Goal: Find specific page/section: Find specific page/section

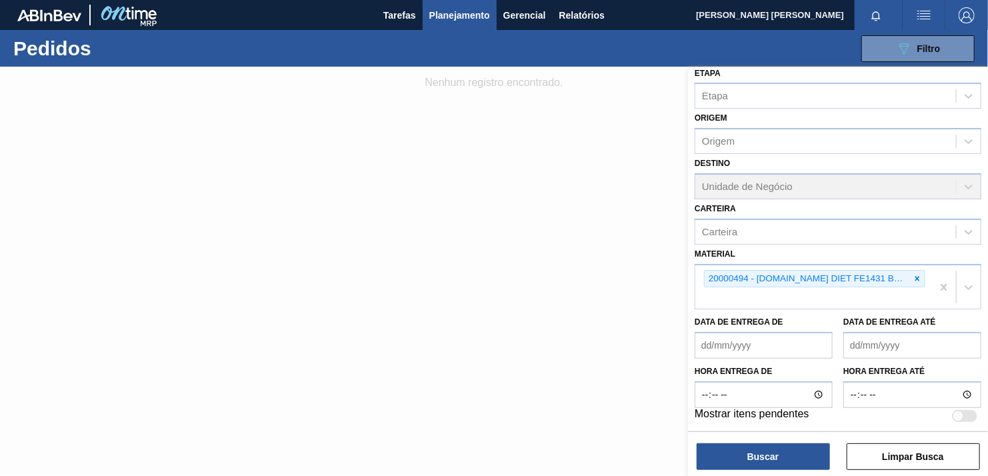
drag, startPoint x: 913, startPoint y: 275, endPoint x: 905, endPoint y: 278, distance: 8.1
click at [913, 275] on icon at bounding box center [917, 278] width 9 height 9
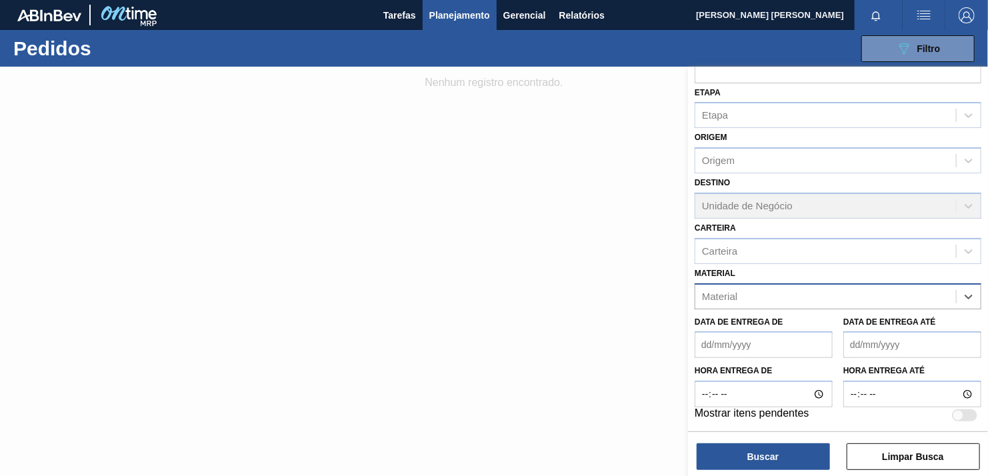
click at [859, 283] on div "Material" at bounding box center [838, 296] width 287 height 26
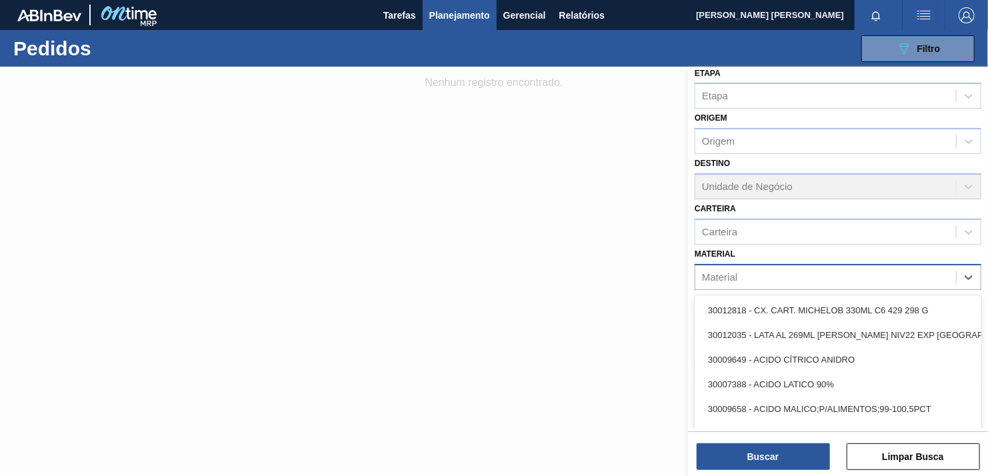
paste input "30003804"
type input "30003804"
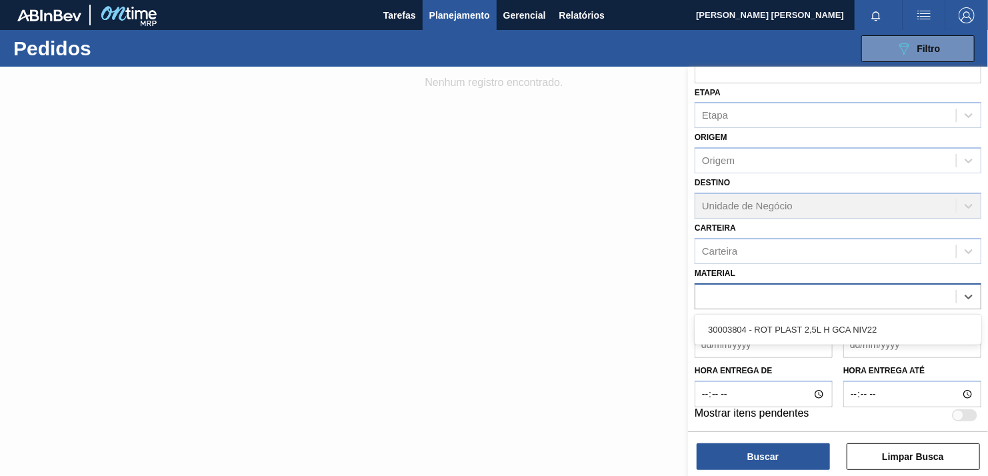
click at [788, 306] on div "30003804" at bounding box center [838, 296] width 287 height 26
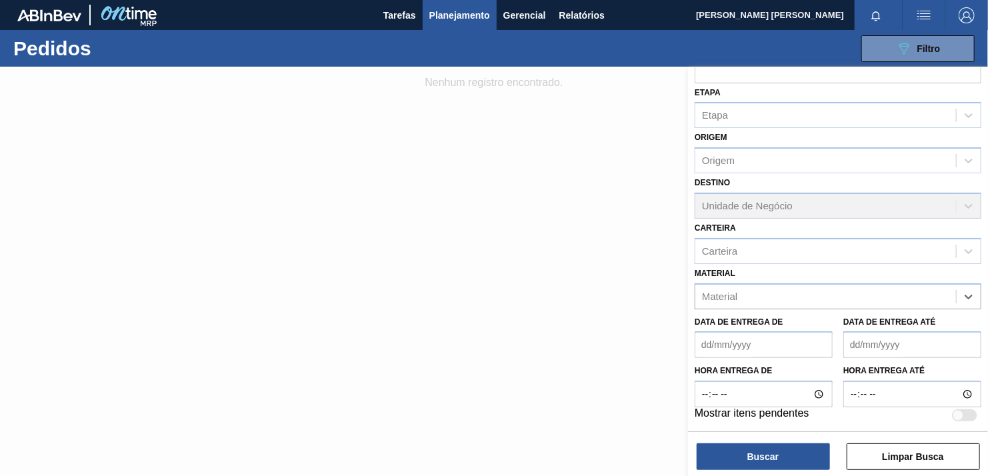
click at [778, 326] on div "Data de Entrega de" at bounding box center [764, 336] width 138 height 46
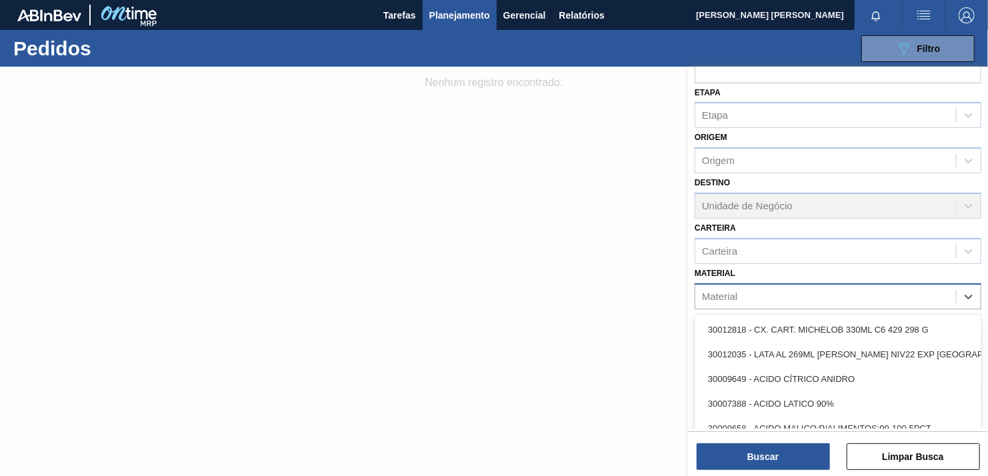
click at [779, 296] on div "Material" at bounding box center [825, 296] width 261 height 19
paste input "30003804"
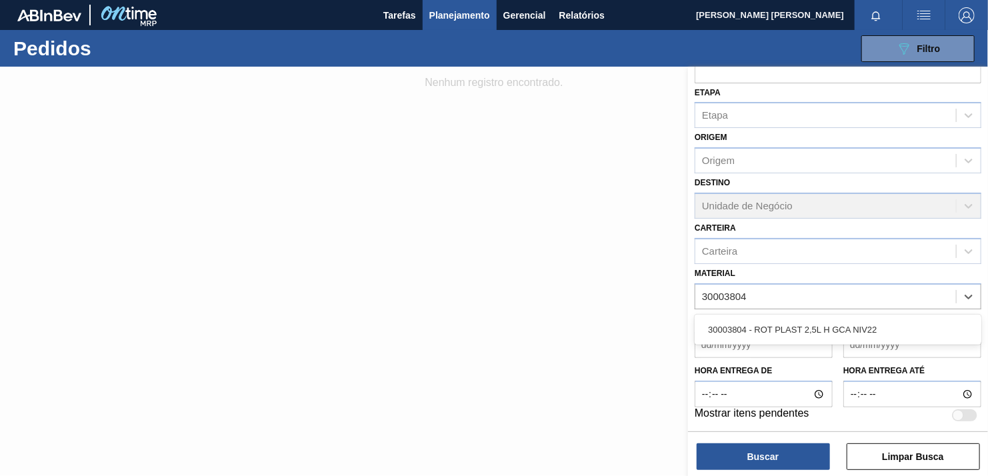
type input "30003804"
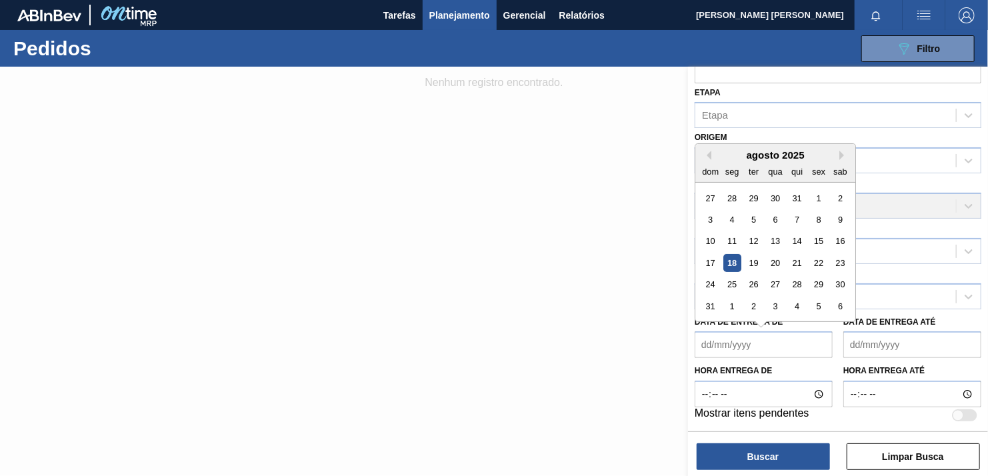
click at [783, 343] on de "Data de Entrega de" at bounding box center [764, 344] width 138 height 27
click at [885, 317] on label "Data de Entrega até" at bounding box center [889, 321] width 93 height 9
click at [885, 331] on até "Data de Entrega até" at bounding box center [912, 344] width 138 height 27
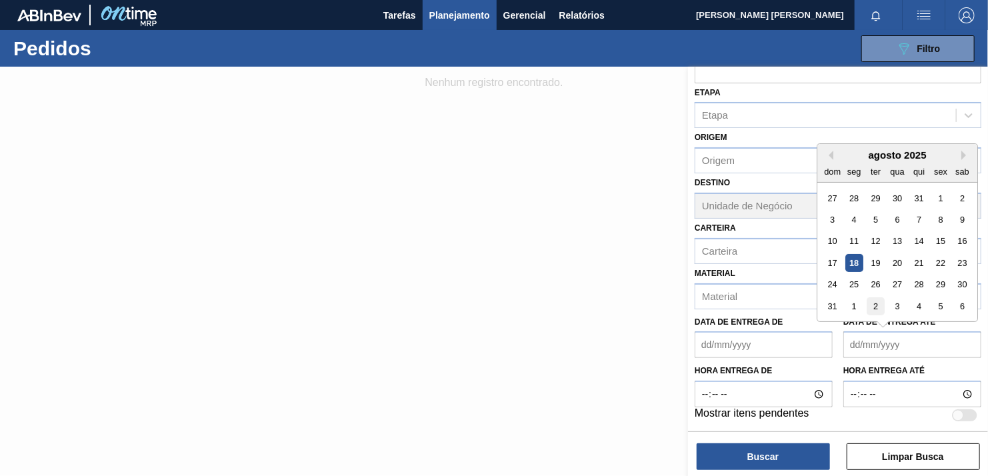
click at [882, 297] on div "2" at bounding box center [876, 306] width 18 height 18
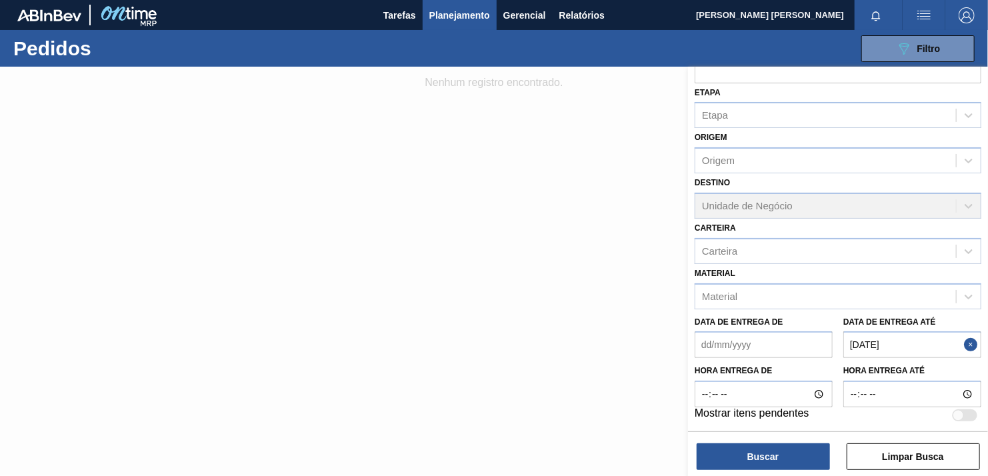
type até "[DATE]"
click at [791, 296] on div "Material" at bounding box center [825, 296] width 261 height 19
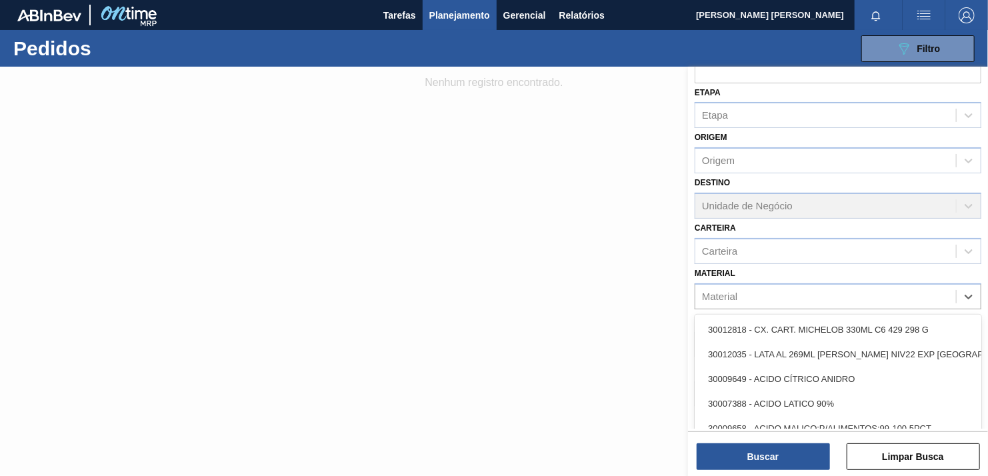
click at [578, 261] on div at bounding box center [494, 305] width 988 height 476
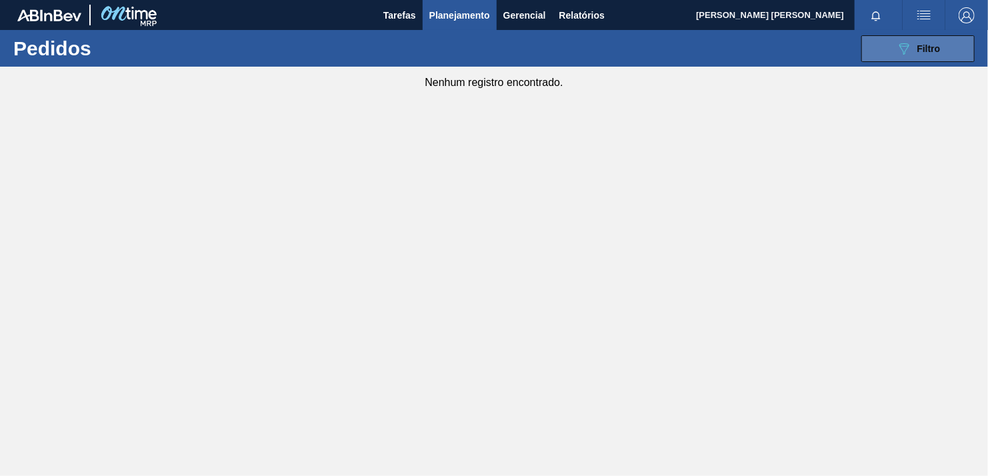
click at [945, 40] on button "089F7B8B-B2A5-4AFE-B5C0-19BA573D28AC Filtro" at bounding box center [917, 48] width 113 height 27
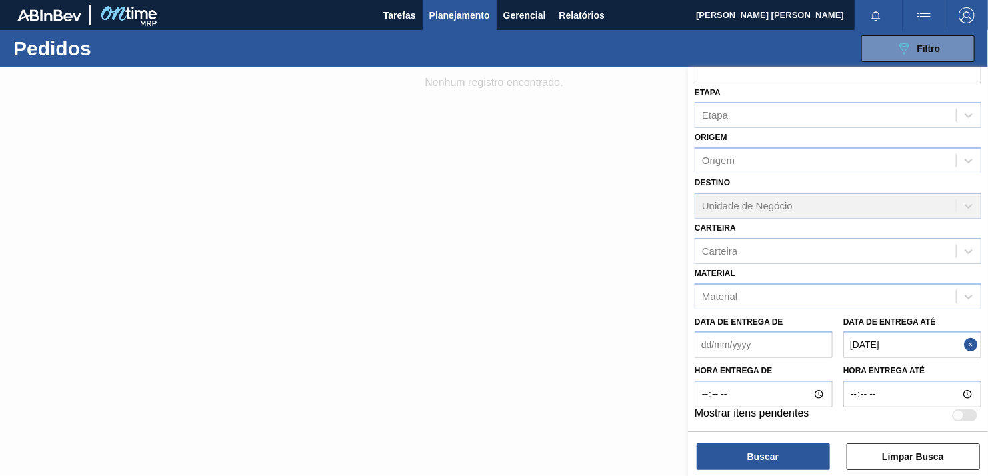
click at [973, 343] on button "Close" at bounding box center [972, 344] width 17 height 27
click at [788, 293] on div "Material" at bounding box center [825, 296] width 261 height 19
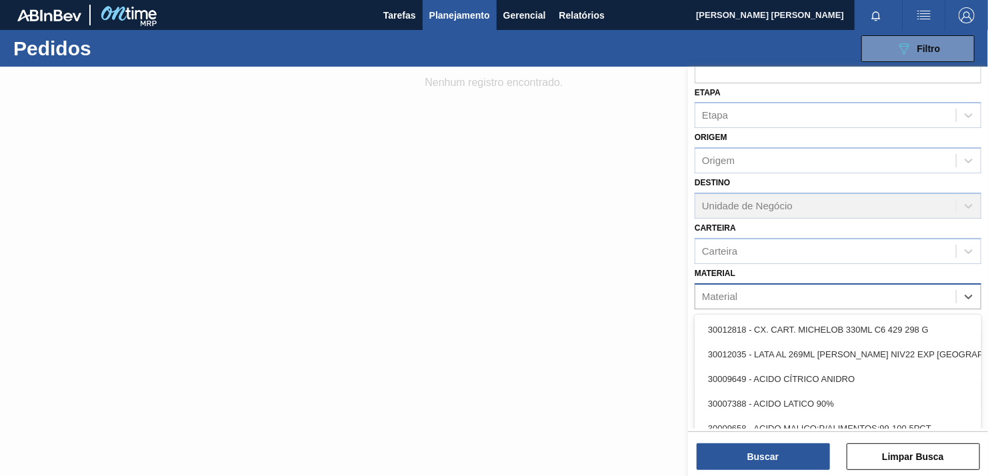
paste input "30003804"
type input "30003804"
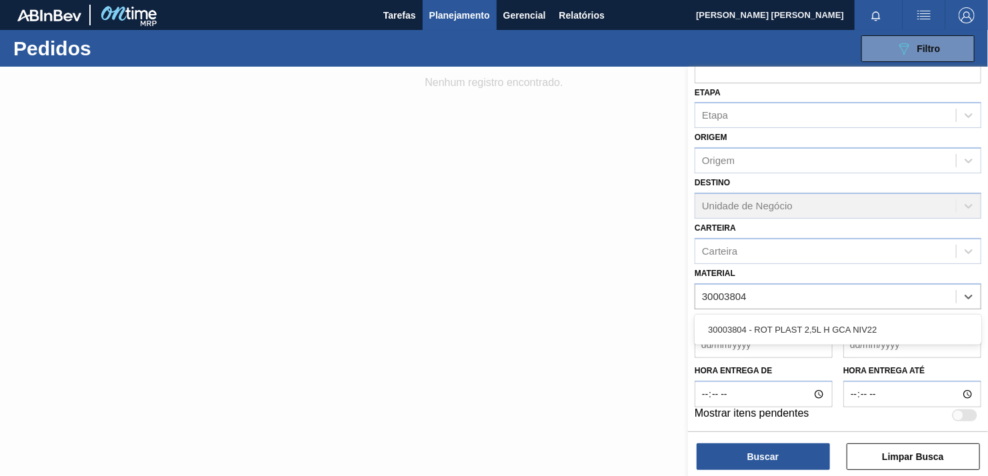
click at [764, 321] on div "30003804 - ROT PLAST 2,5L H GCA NIV22" at bounding box center [838, 329] width 287 height 25
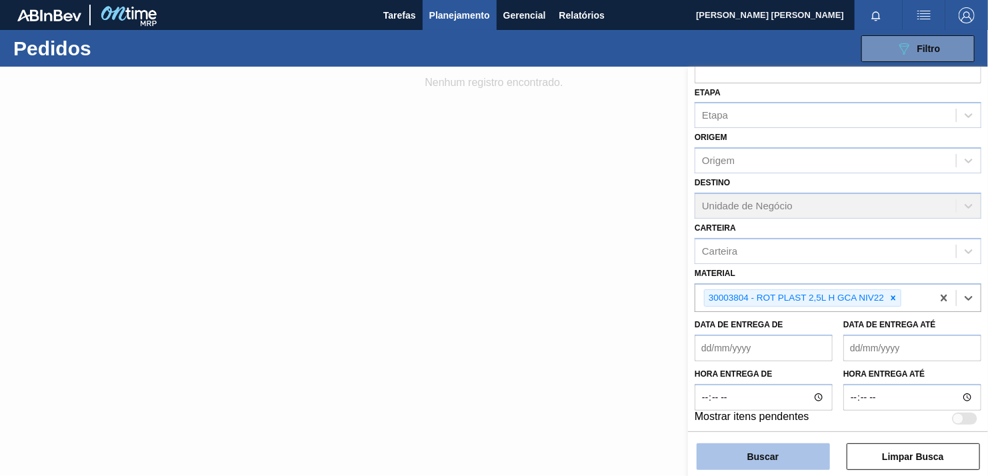
click at [762, 447] on button "Buscar" at bounding box center [763, 456] width 133 height 27
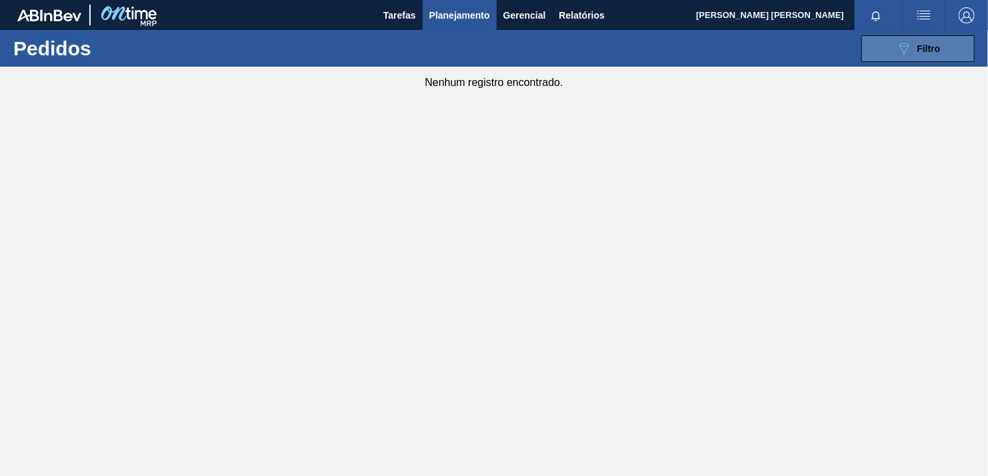
click at [951, 40] on button "089F7B8B-B2A5-4AFE-B5C0-19BA573D28AC Filtro" at bounding box center [917, 48] width 113 height 27
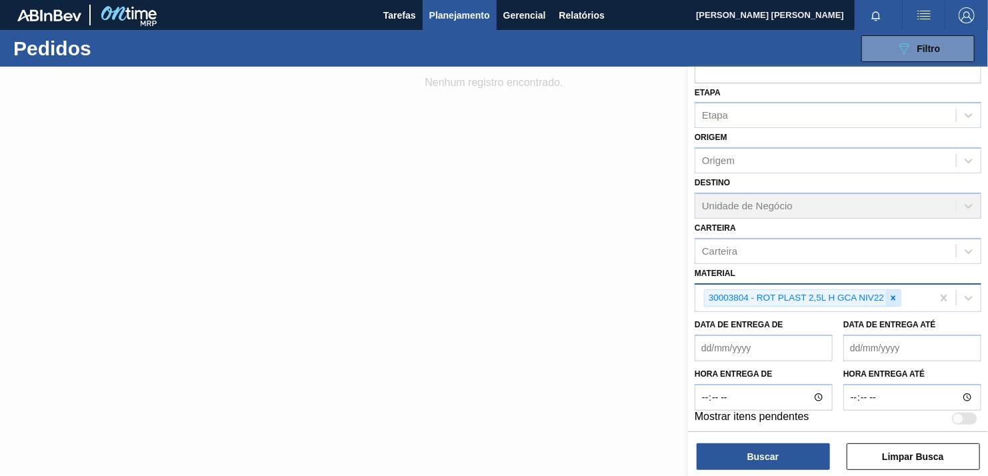
click at [899, 296] on div at bounding box center [893, 298] width 15 height 17
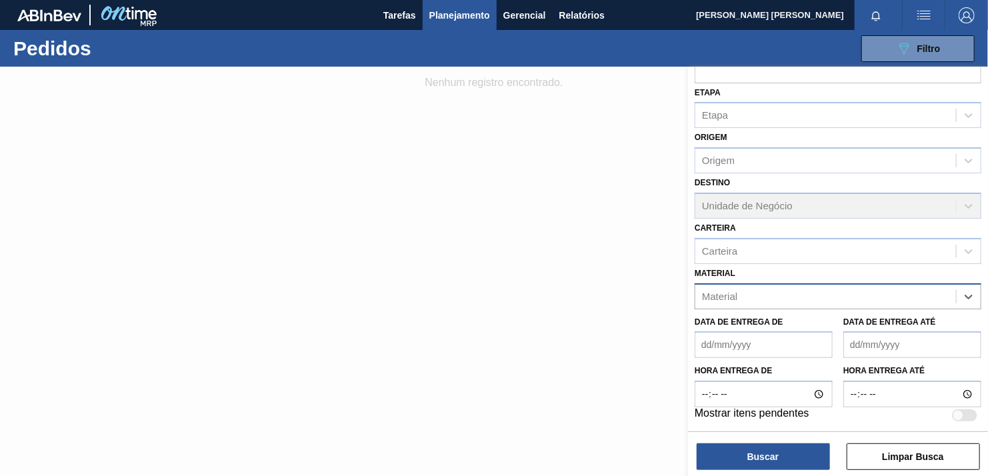
click at [812, 294] on div "Material" at bounding box center [825, 296] width 261 height 19
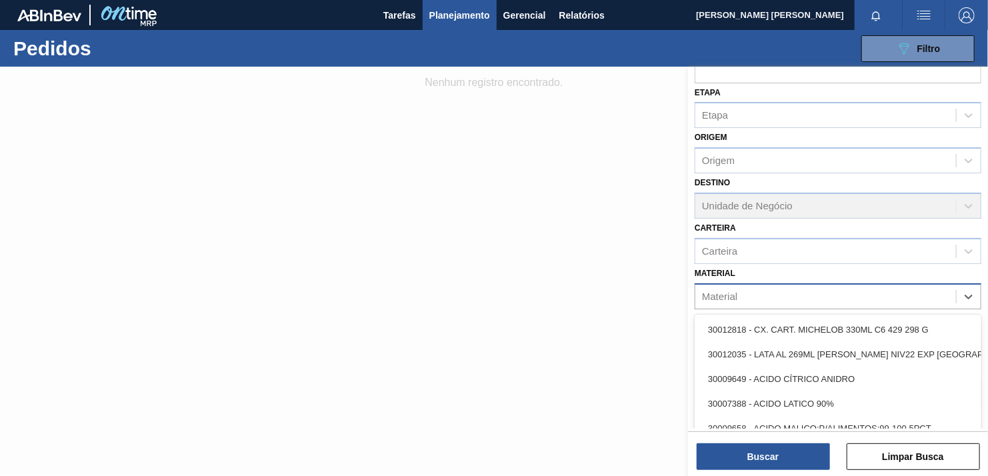
paste input "30033655"
type input "30033655"
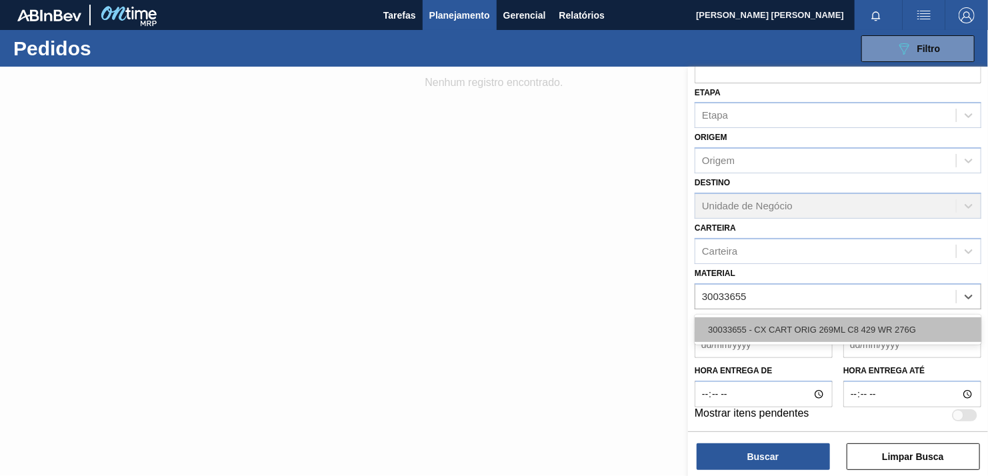
click at [767, 323] on div "30033655 - CX CART ORIG 269ML C8 429 WR 276G" at bounding box center [838, 329] width 287 height 25
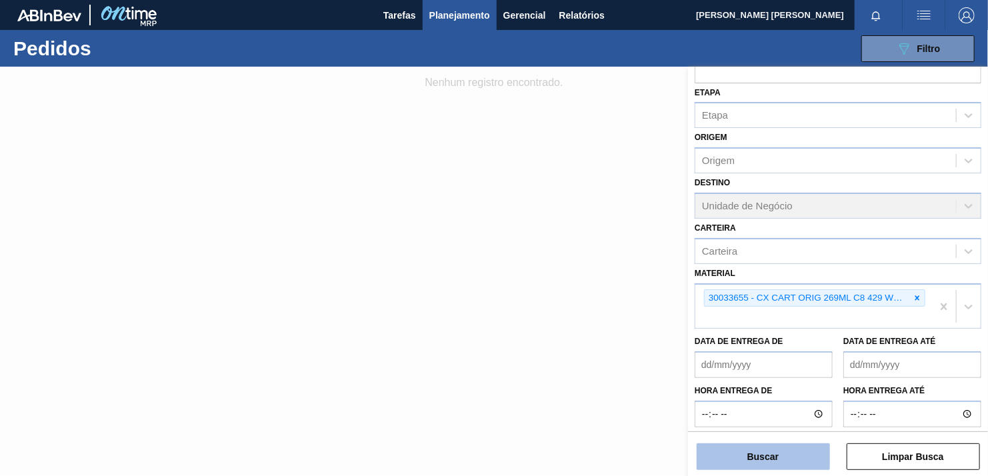
click at [750, 447] on button "Buscar" at bounding box center [763, 456] width 133 height 27
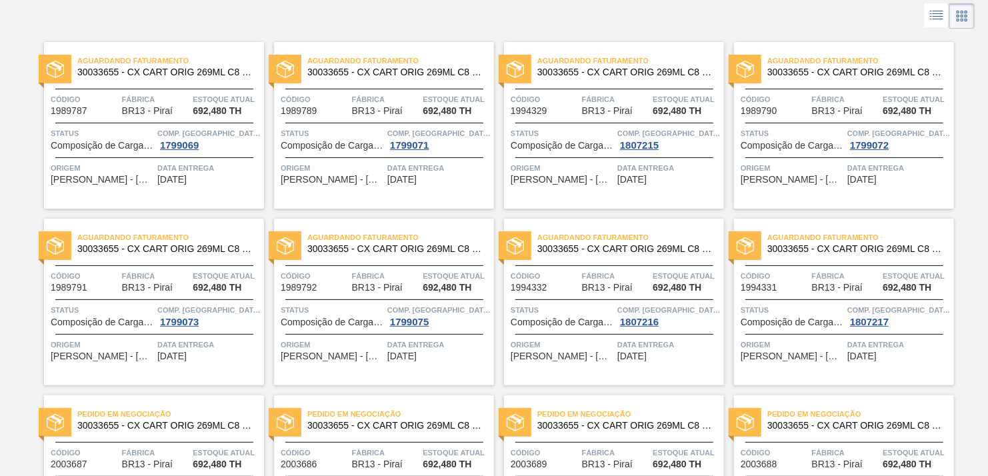
scroll to position [0, 0]
